Goal: Task Accomplishment & Management: Use online tool/utility

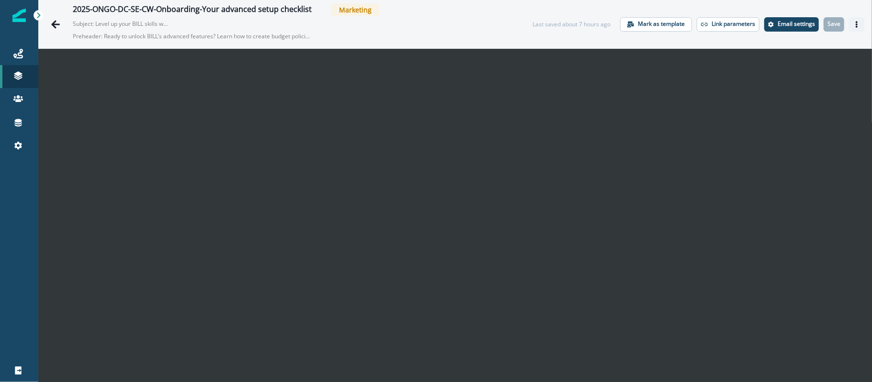
click at [853, 23] on icon "Actions" at bounding box center [856, 24] width 7 height 7
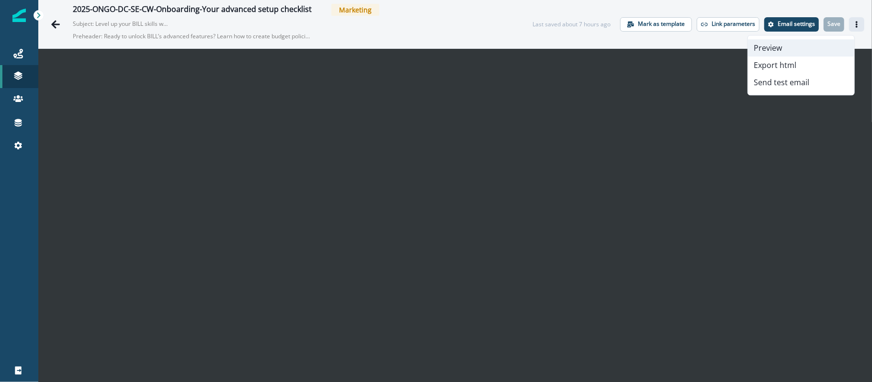
click at [806, 45] on button "Preview" at bounding box center [801, 47] width 106 height 17
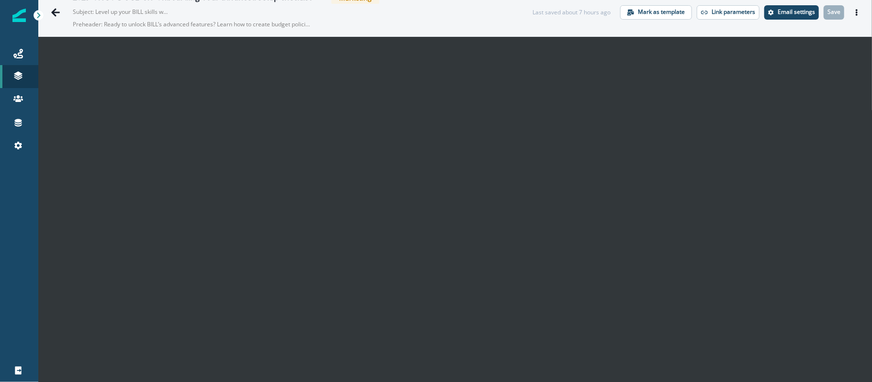
scroll to position [15, 0]
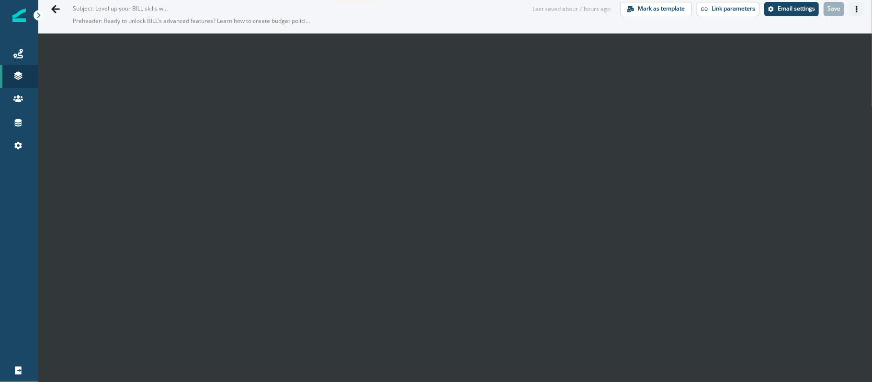
click at [853, 8] on icon "Actions" at bounding box center [856, 9] width 7 height 7
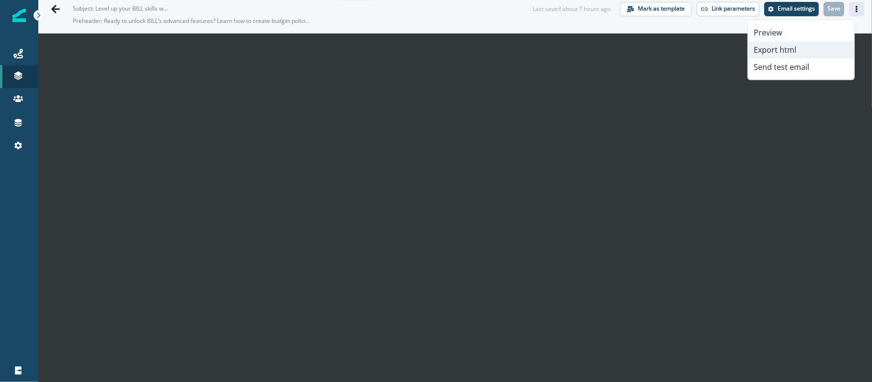
click at [782, 51] on button "Export html" at bounding box center [801, 49] width 106 height 17
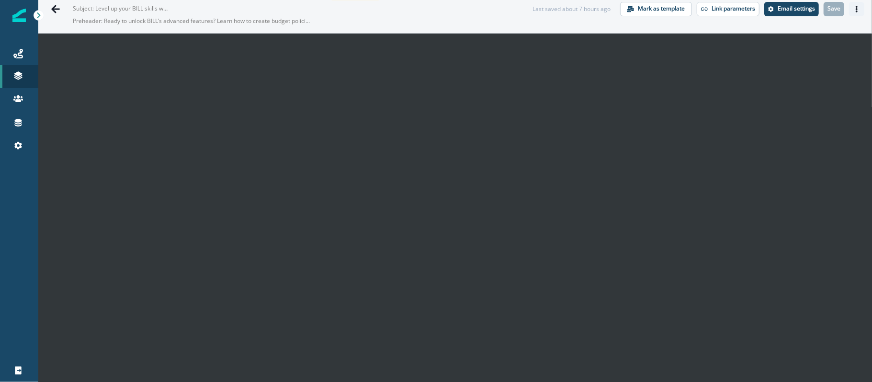
click at [849, 12] on button "Actions" at bounding box center [856, 9] width 15 height 14
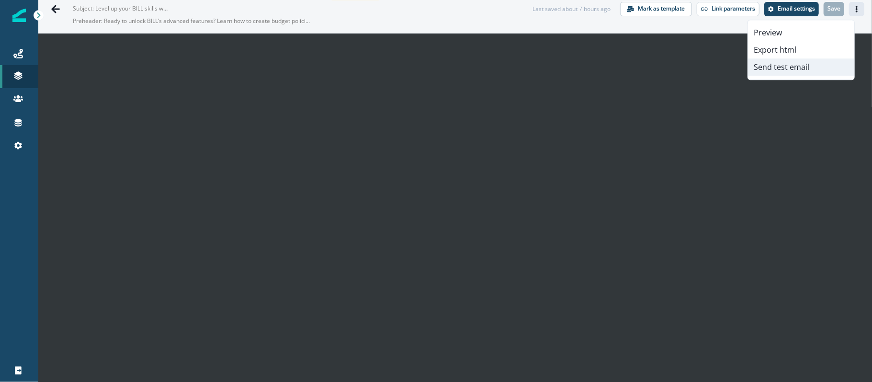
click at [803, 66] on button "Send test email" at bounding box center [801, 66] width 106 height 17
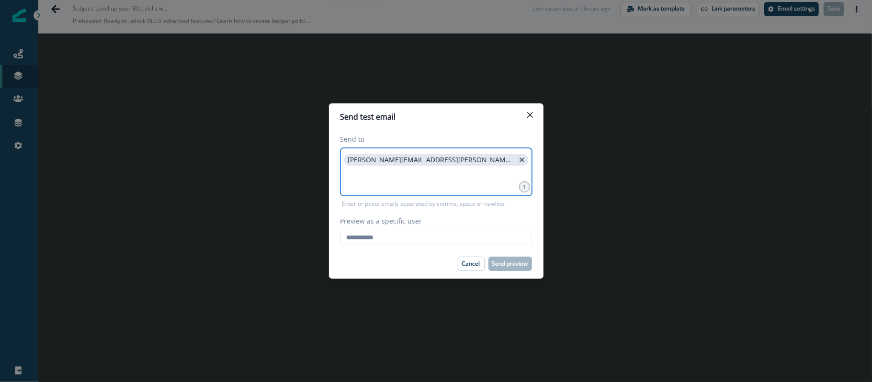
click at [518, 157] on icon "close" at bounding box center [522, 160] width 9 height 9
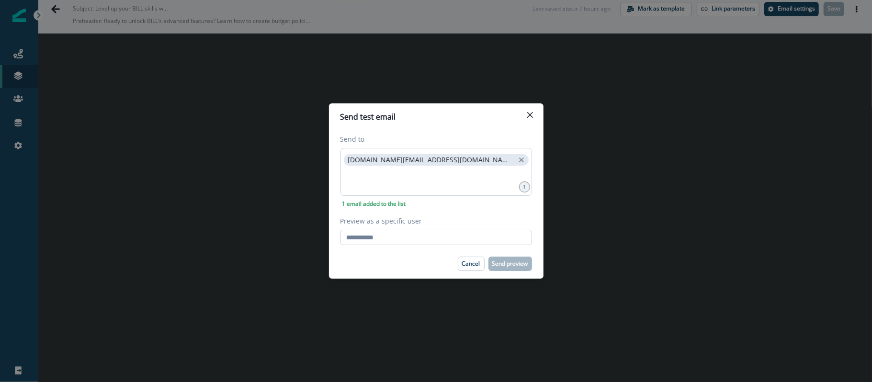
click at [389, 240] on input "Preview as a specific user" at bounding box center [436, 237] width 192 height 15
paste input "**********"
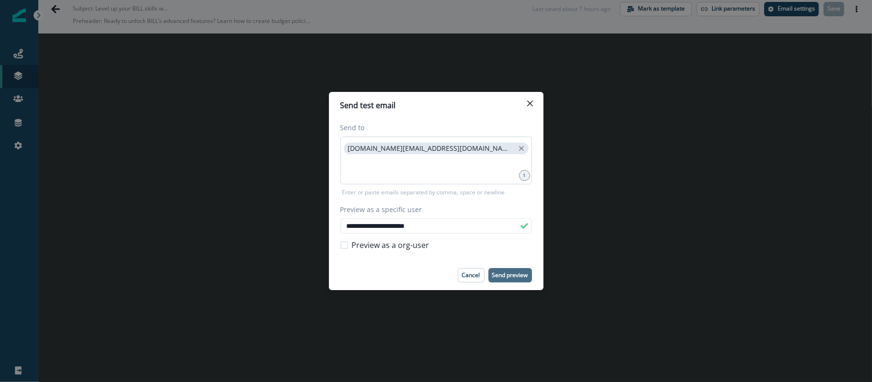
type input "**********"
click at [515, 272] on p "Send preview" at bounding box center [510, 275] width 36 height 7
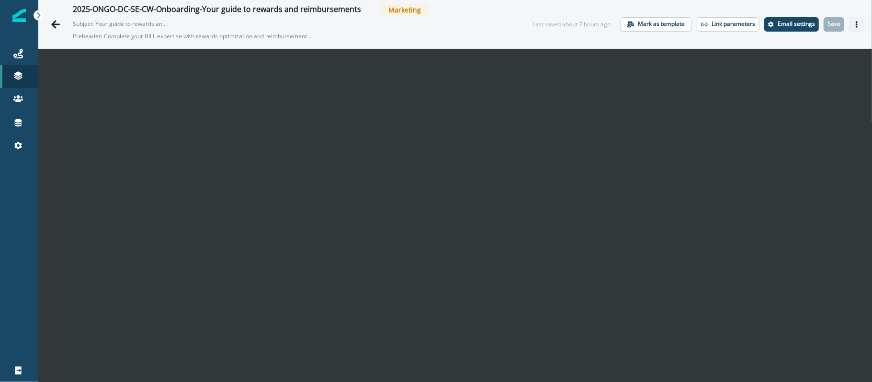
click at [854, 24] on button "Actions" at bounding box center [856, 24] width 15 height 14
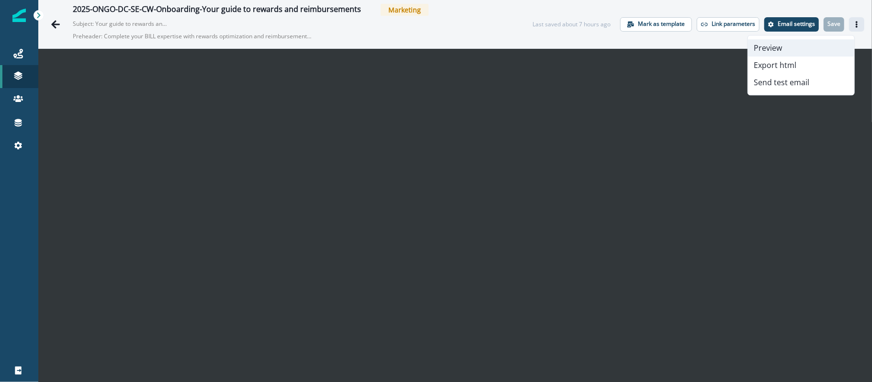
click at [824, 44] on button "Preview" at bounding box center [801, 47] width 106 height 17
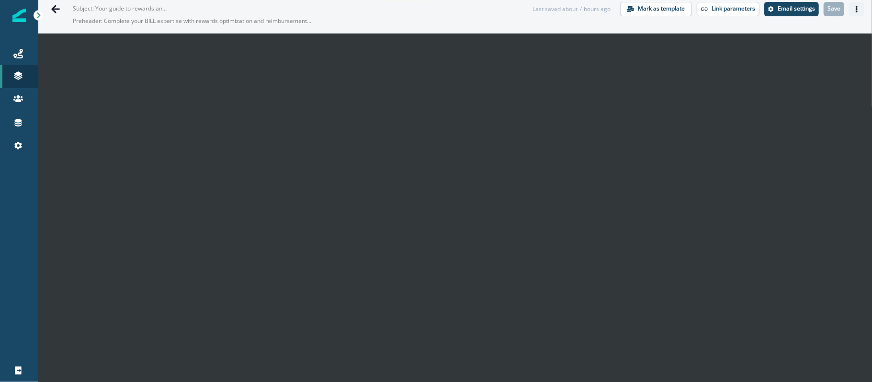
click at [849, 14] on button "Actions" at bounding box center [856, 9] width 15 height 14
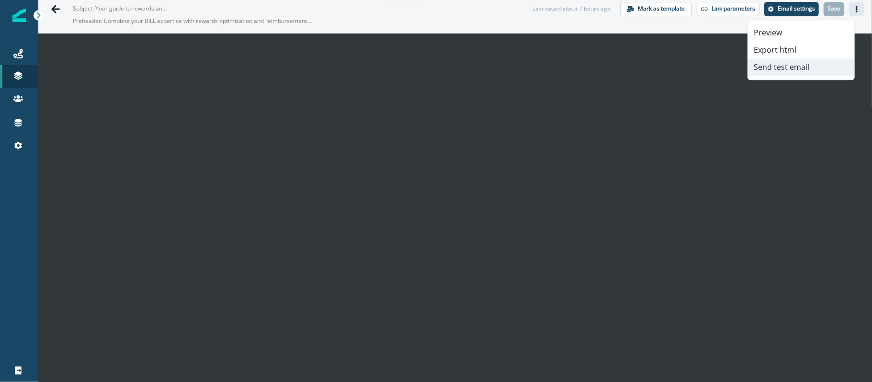
click at [802, 68] on button "Send test email" at bounding box center [801, 66] width 106 height 17
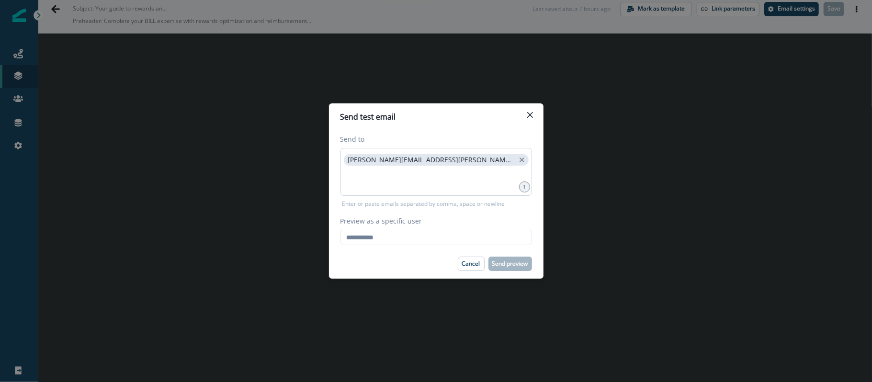
click at [462, 156] on div "[PERSON_NAME][EMAIL_ADDRESS][PERSON_NAME][DOMAIN_NAME]" at bounding box center [436, 172] width 192 height 48
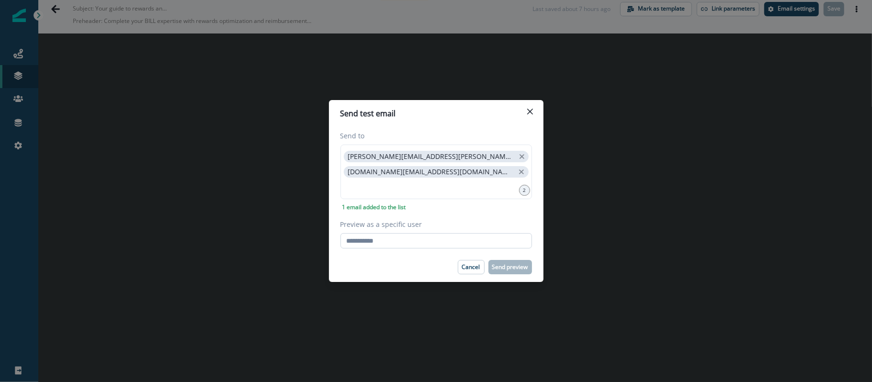
click at [424, 240] on input "Preview as a specific user" at bounding box center [436, 240] width 192 height 15
paste input "**********"
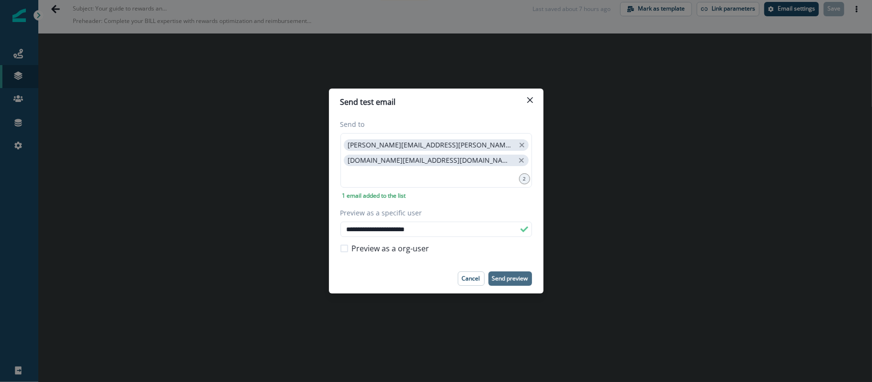
type input "**********"
click at [512, 275] on p "Send preview" at bounding box center [510, 278] width 36 height 7
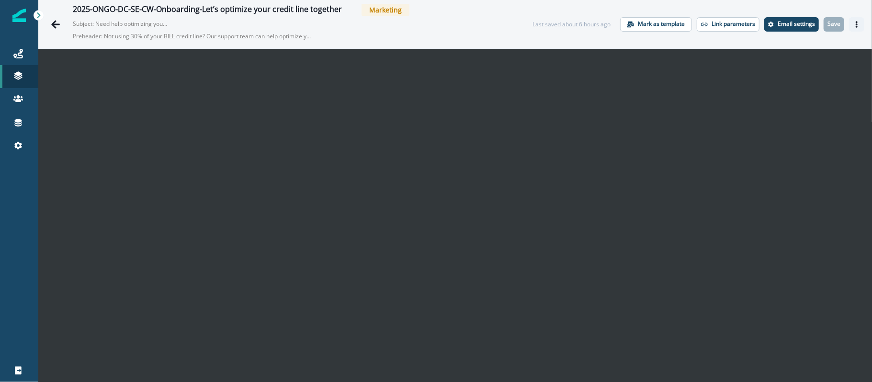
click at [856, 26] on icon "Actions" at bounding box center [857, 24] width 2 height 7
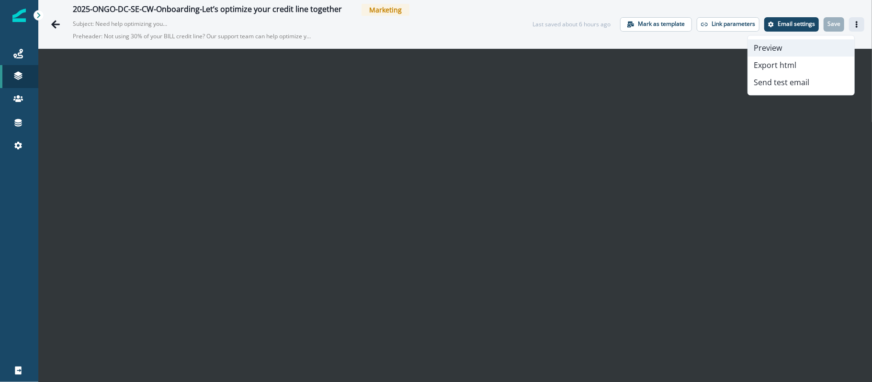
click at [799, 48] on button "Preview" at bounding box center [801, 47] width 106 height 17
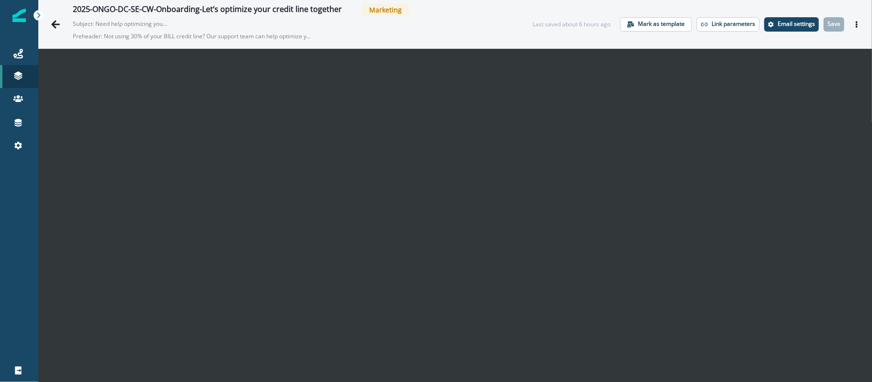
scroll to position [15, 0]
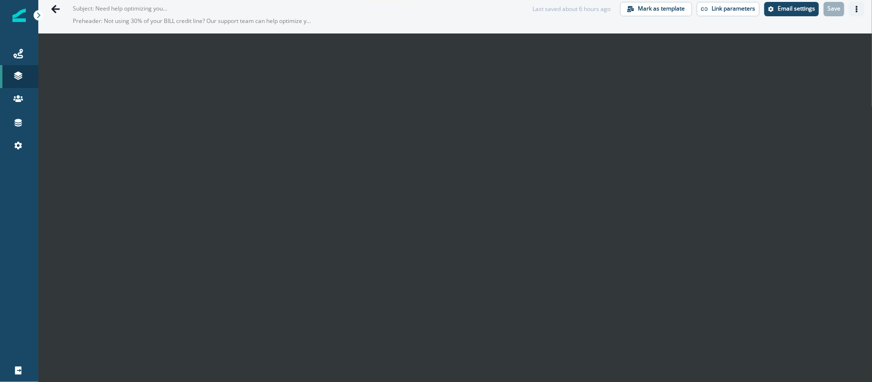
click at [849, 12] on button "Actions" at bounding box center [856, 9] width 15 height 14
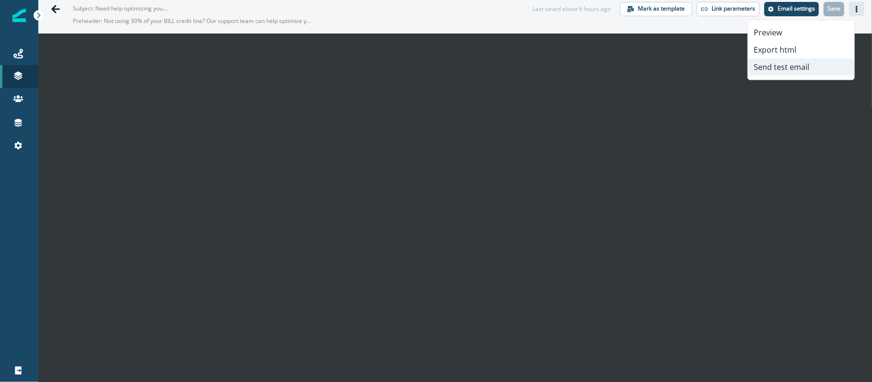
click at [792, 75] on button "Send test email" at bounding box center [801, 66] width 106 height 17
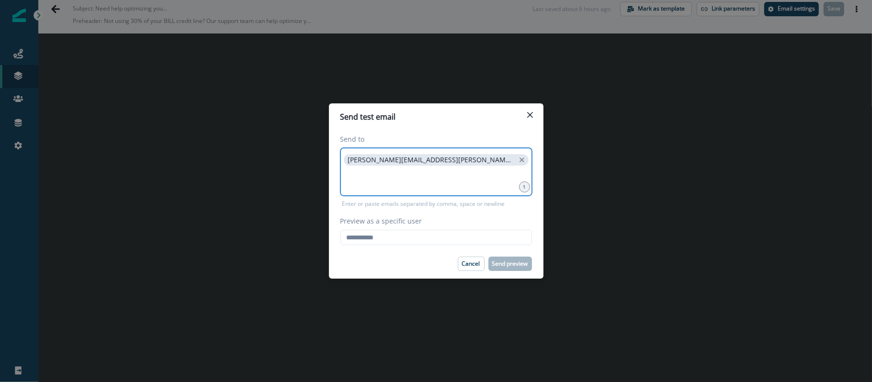
click at [463, 180] on input at bounding box center [436, 179] width 189 height 19
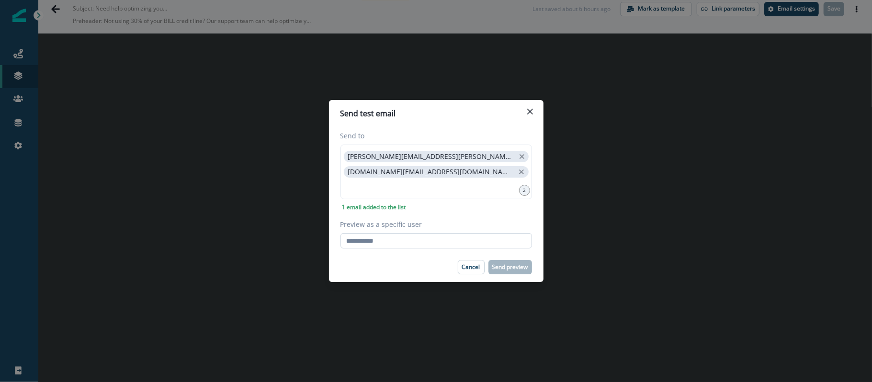
drag, startPoint x: 394, startPoint y: 234, endPoint x: 395, endPoint y: 245, distance: 11.5
click at [394, 234] on input "Preview as a specific user" at bounding box center [436, 240] width 192 height 15
paste input "**********"
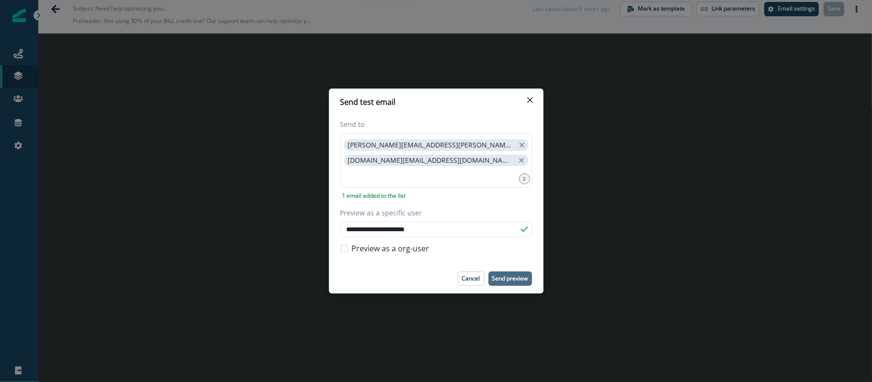
type input "**********"
click at [512, 278] on p "Send preview" at bounding box center [510, 278] width 36 height 7
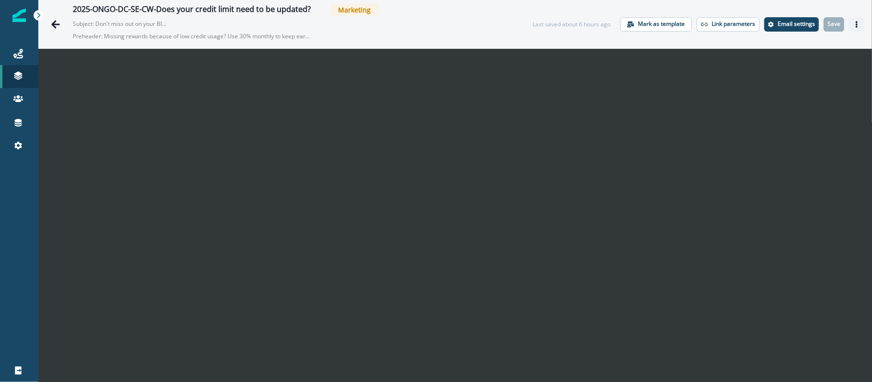
click at [856, 24] on icon "Actions" at bounding box center [857, 24] width 2 height 7
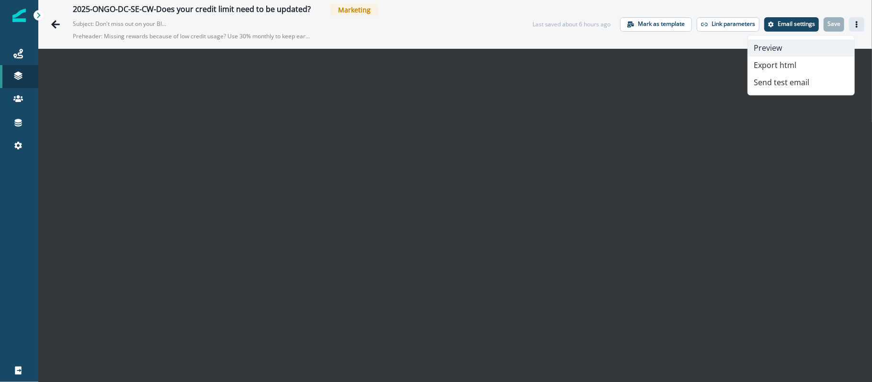
click at [811, 43] on button "Preview" at bounding box center [801, 47] width 106 height 17
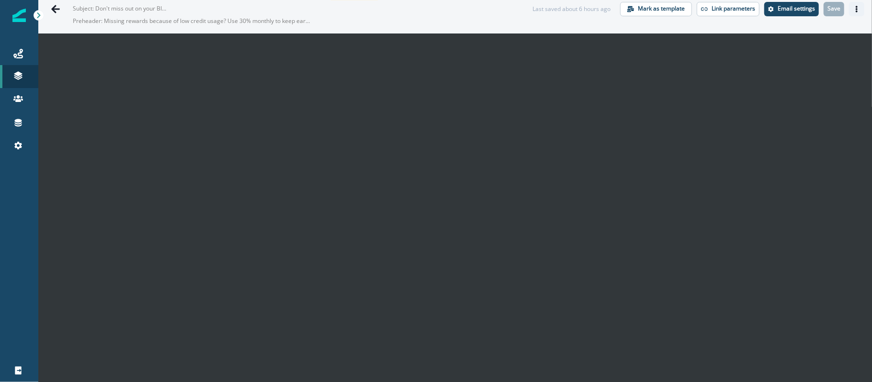
click at [853, 8] on icon "Actions" at bounding box center [856, 9] width 7 height 7
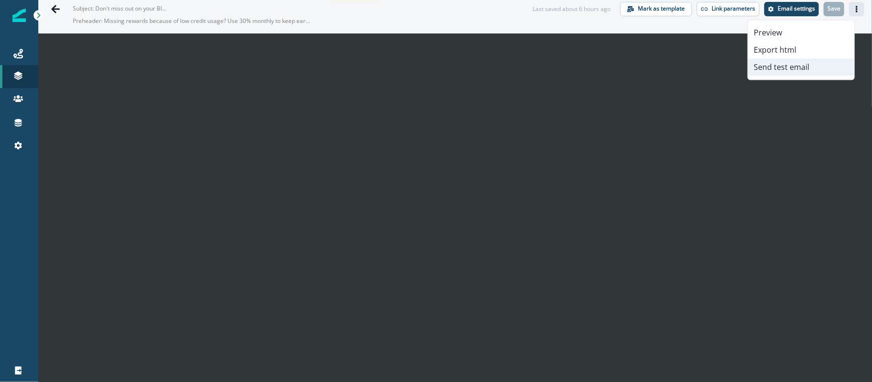
click at [793, 61] on button "Send test email" at bounding box center [801, 66] width 106 height 17
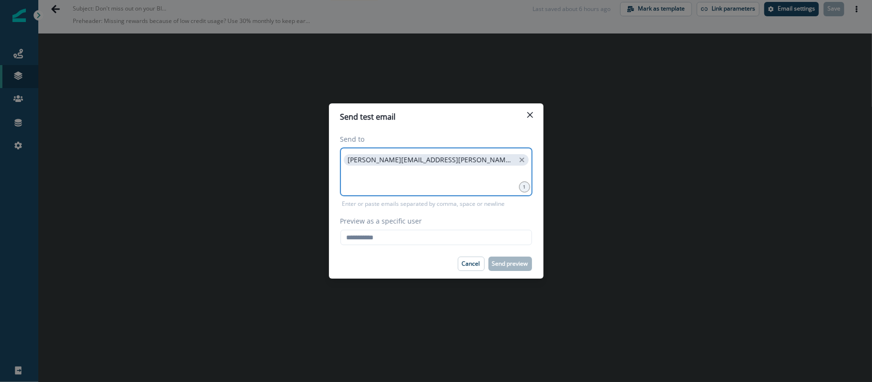
click at [468, 170] on input at bounding box center [436, 179] width 189 height 19
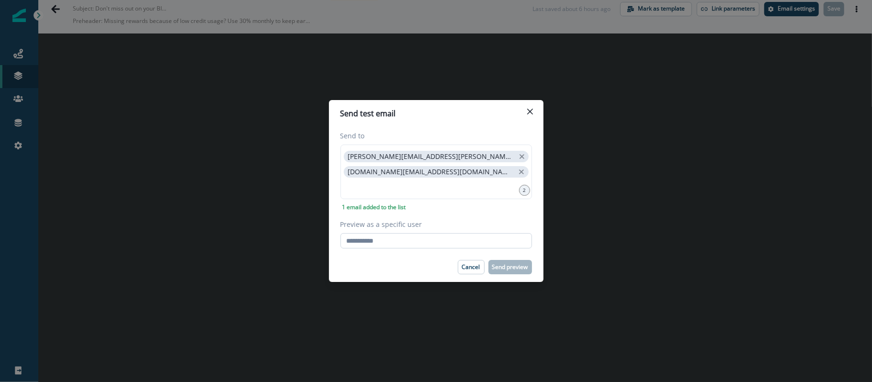
click at [381, 236] on input "Preview as a specific user" at bounding box center [436, 240] width 192 height 15
paste input "**********"
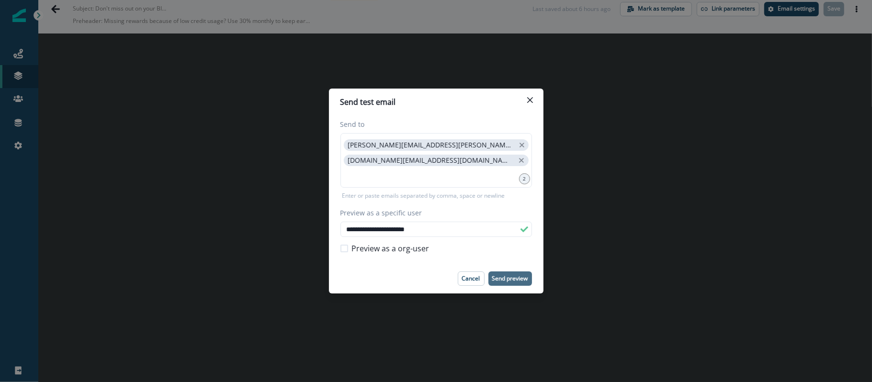
type input "**********"
click at [519, 275] on p "Send preview" at bounding box center [510, 278] width 36 height 7
